Goal: Task Accomplishment & Management: Manage account settings

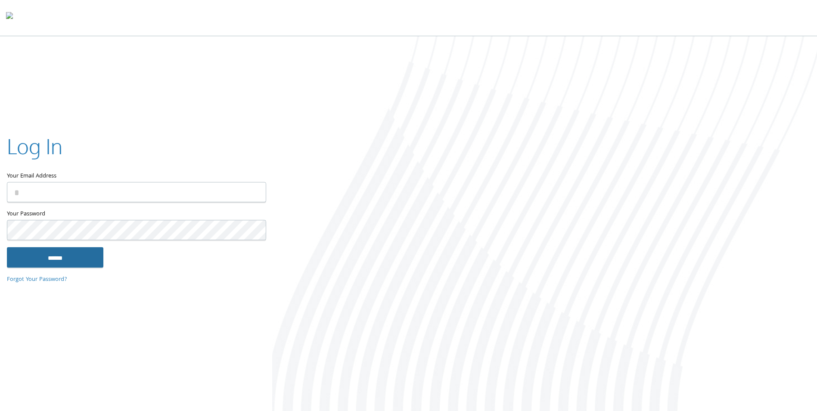
type input "**********"
click at [64, 259] on input "******" at bounding box center [55, 257] width 97 height 21
type input "**********"
click at [69, 254] on input "******" at bounding box center [55, 257] width 97 height 21
